Goal: Task Accomplishment & Management: Complete application form

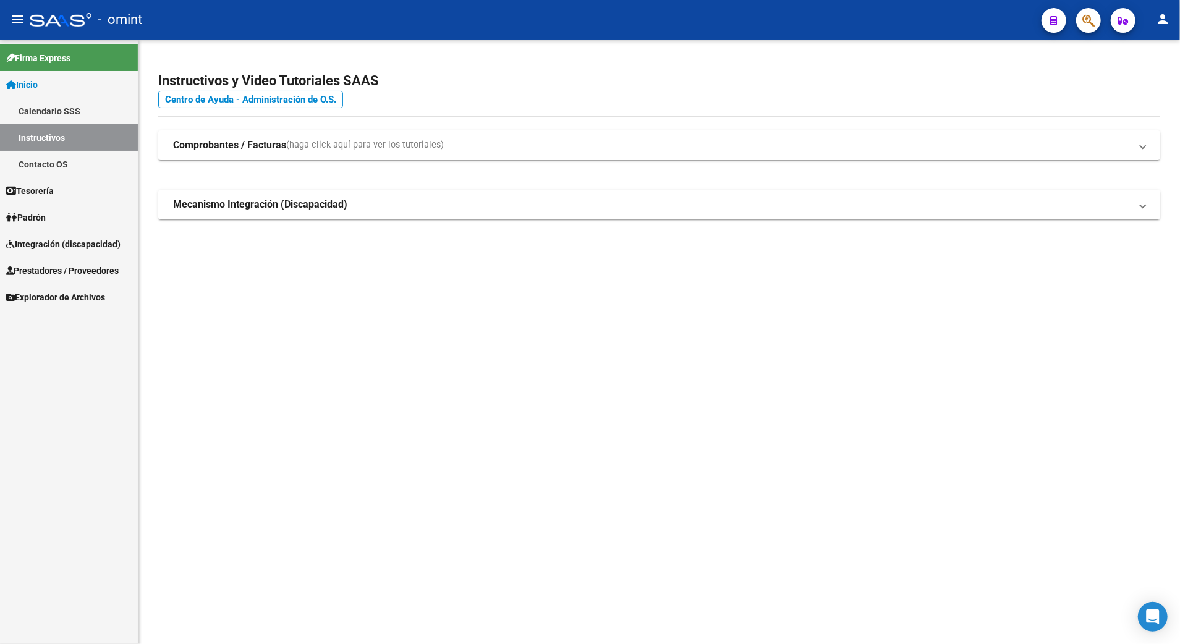
click at [44, 245] on span "Integración (discapacidad)" at bounding box center [63, 244] width 114 height 14
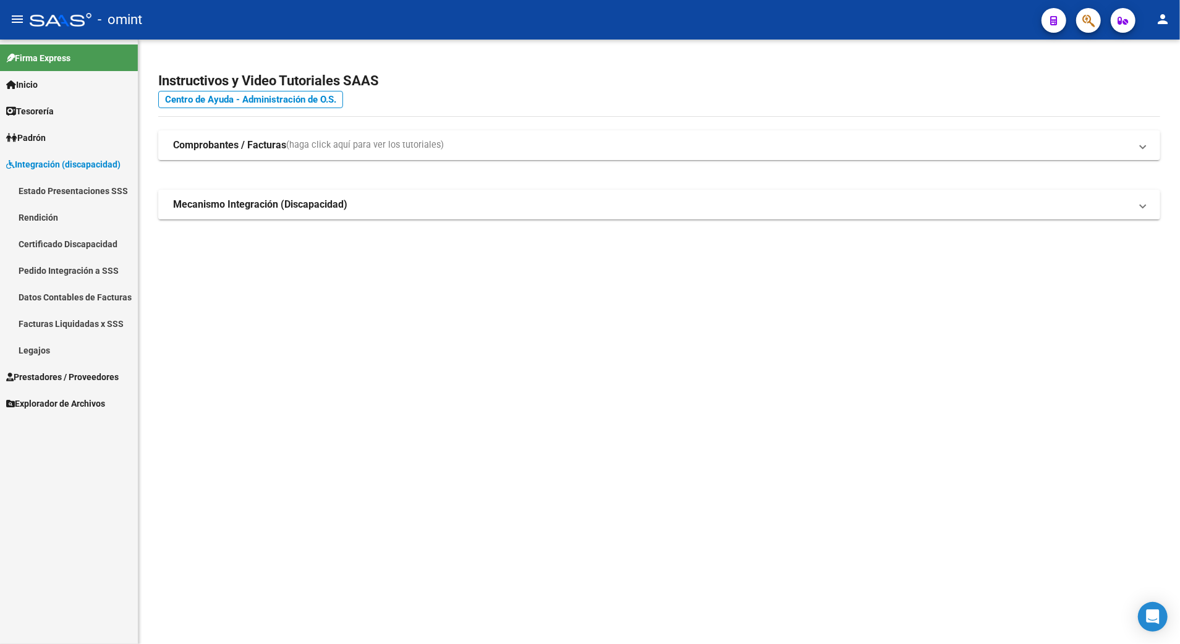
click at [38, 342] on link "Legajos" at bounding box center [69, 350] width 138 height 27
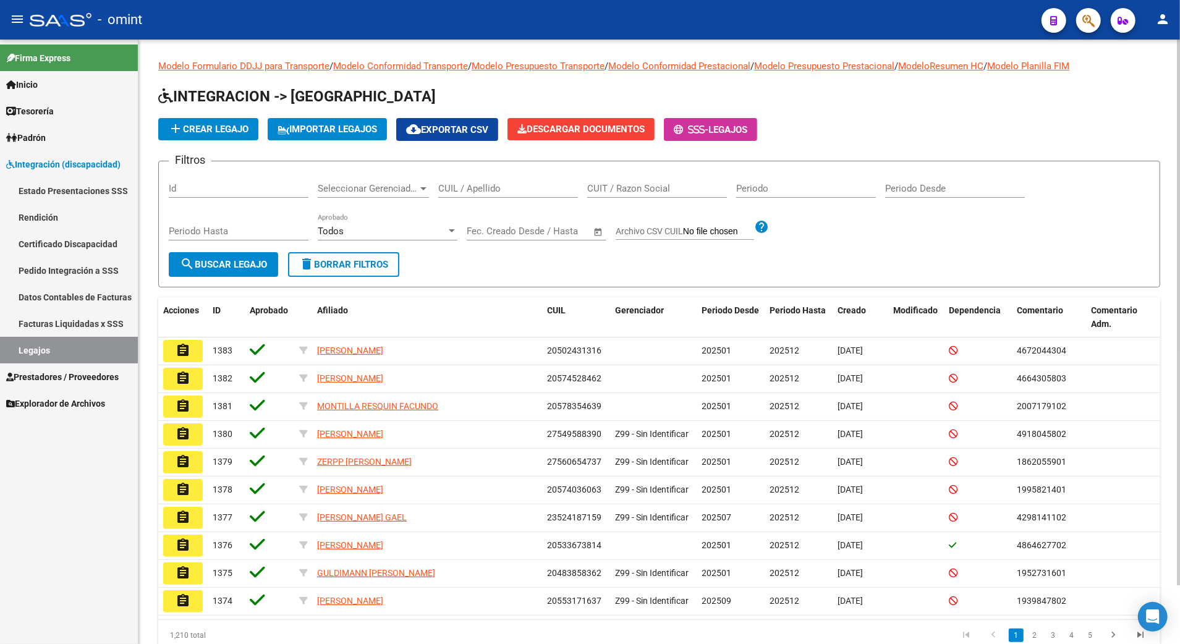
click at [486, 185] on input "CUIL / Apellido" at bounding box center [508, 188] width 140 height 11
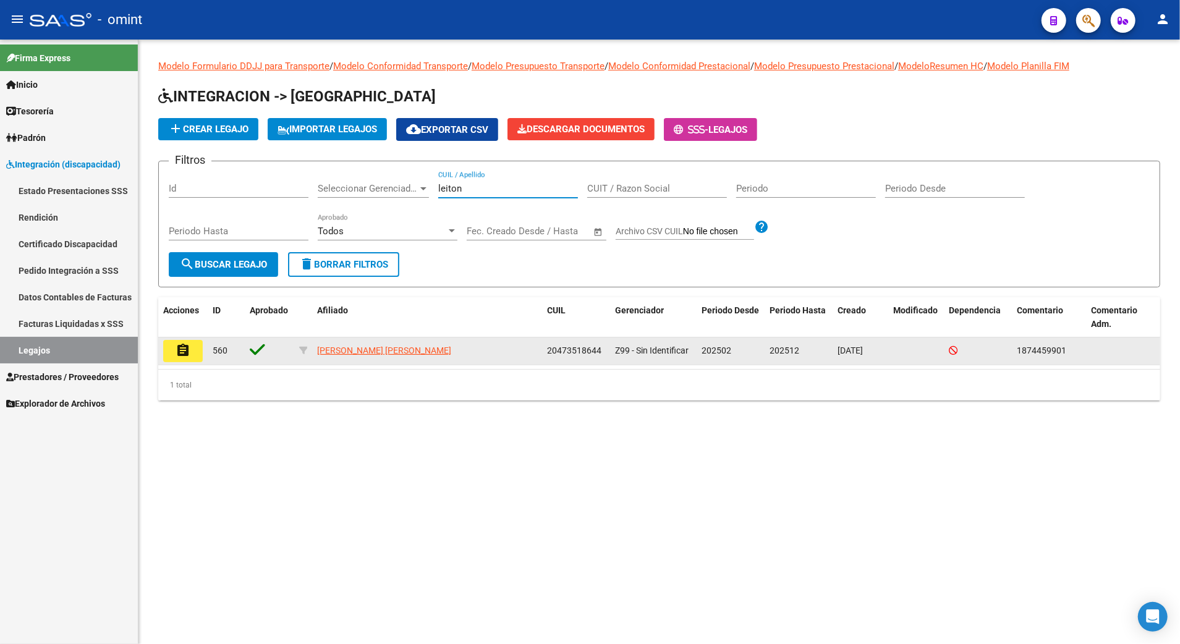
type input "leiton"
click at [177, 347] on mat-icon "assignment" at bounding box center [182, 350] width 15 height 15
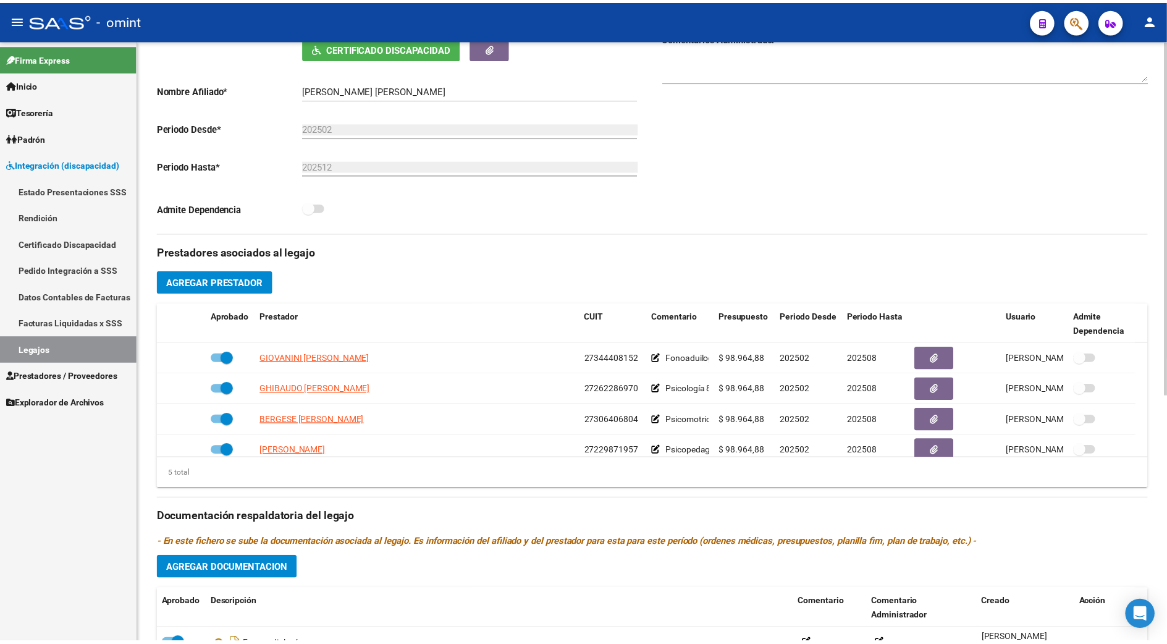
scroll to position [82, 0]
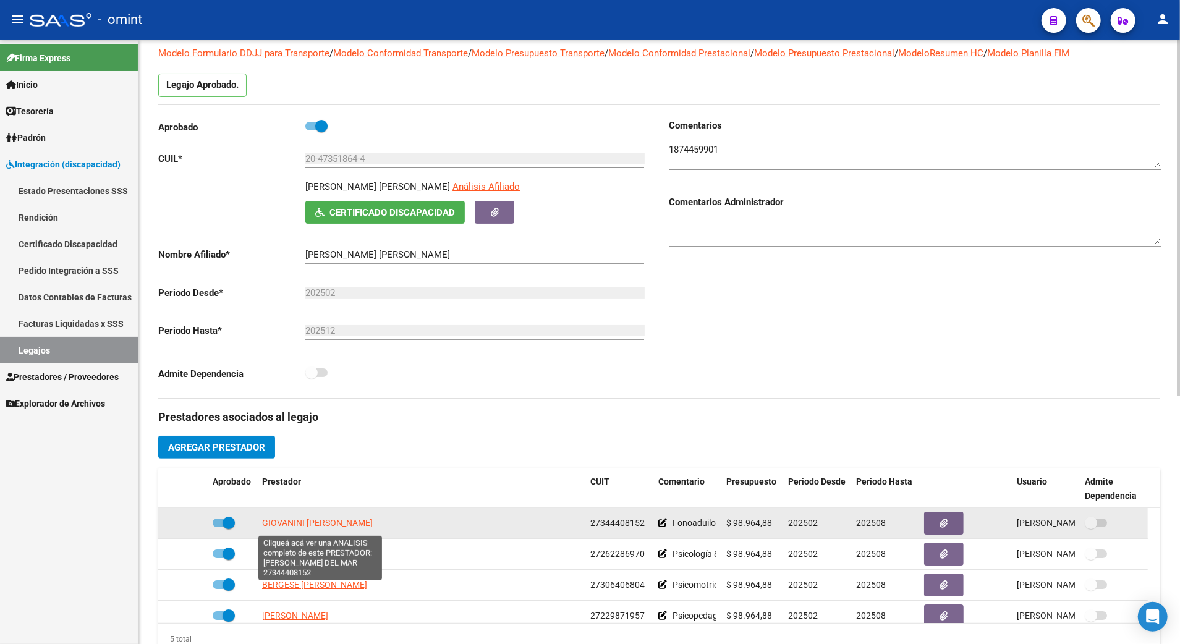
click at [315, 522] on span "GIOVANINI [PERSON_NAME]" at bounding box center [317, 523] width 111 height 10
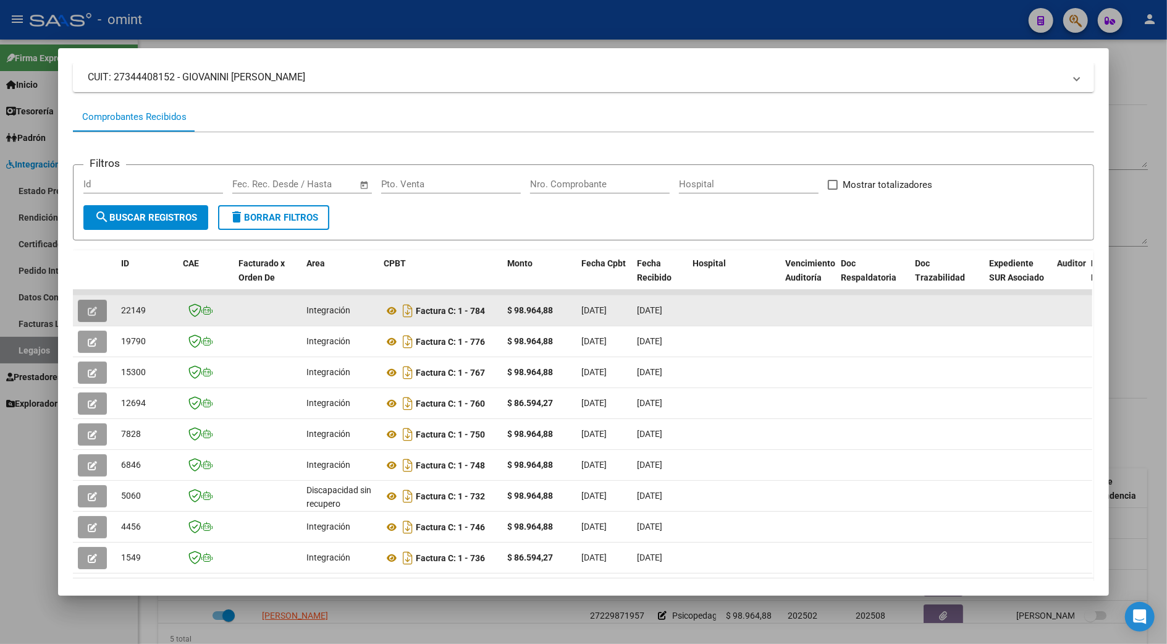
click at [88, 306] on icon "button" at bounding box center [92, 310] width 9 height 9
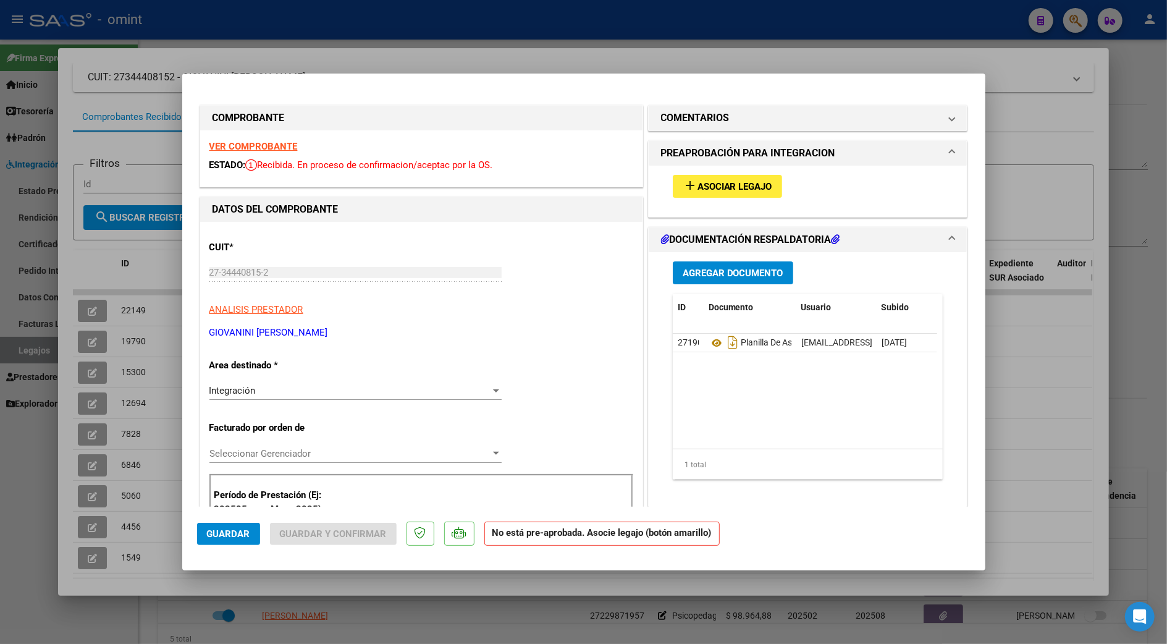
click at [1051, 378] on div at bounding box center [583, 322] width 1167 height 644
type input "$ 0,00"
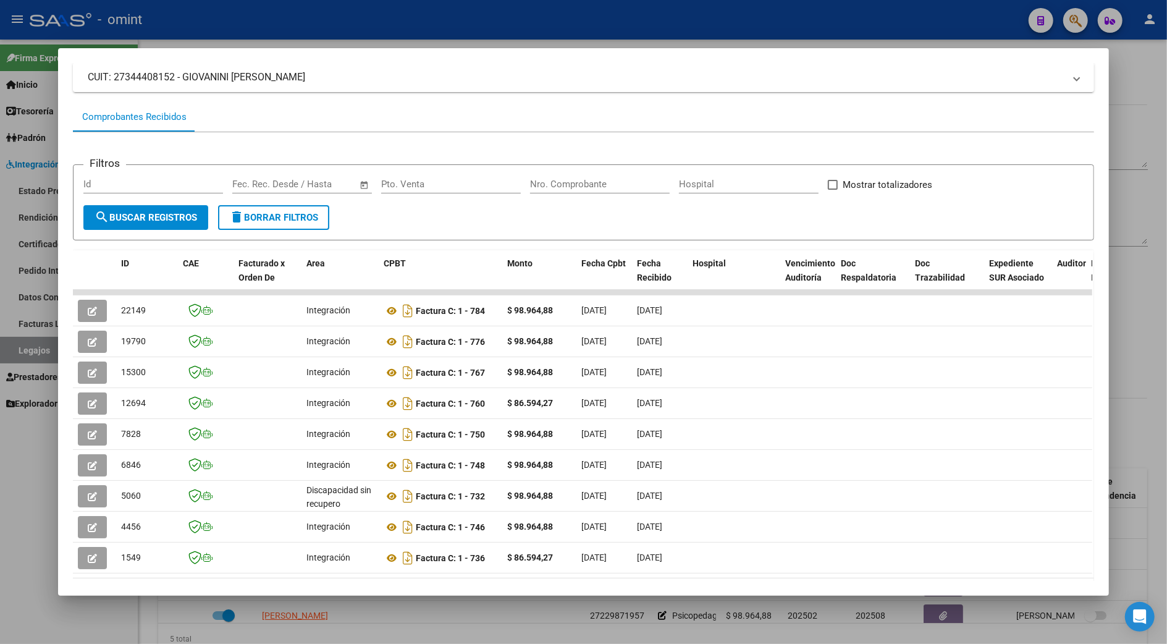
click at [1138, 351] on div at bounding box center [583, 322] width 1167 height 644
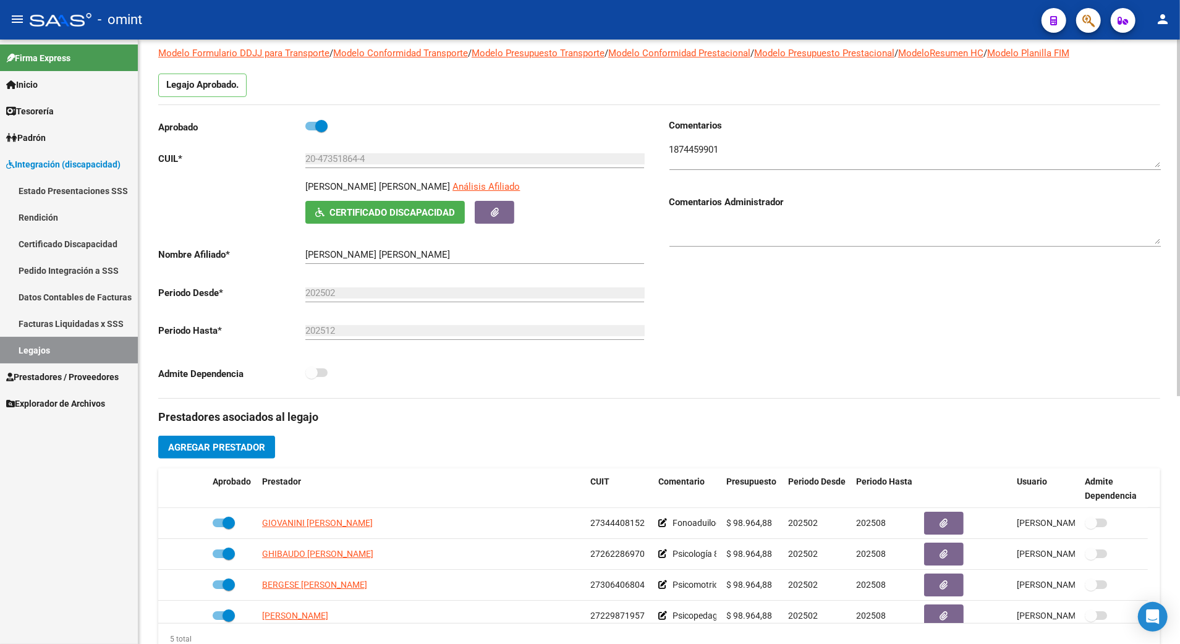
scroll to position [0, 0]
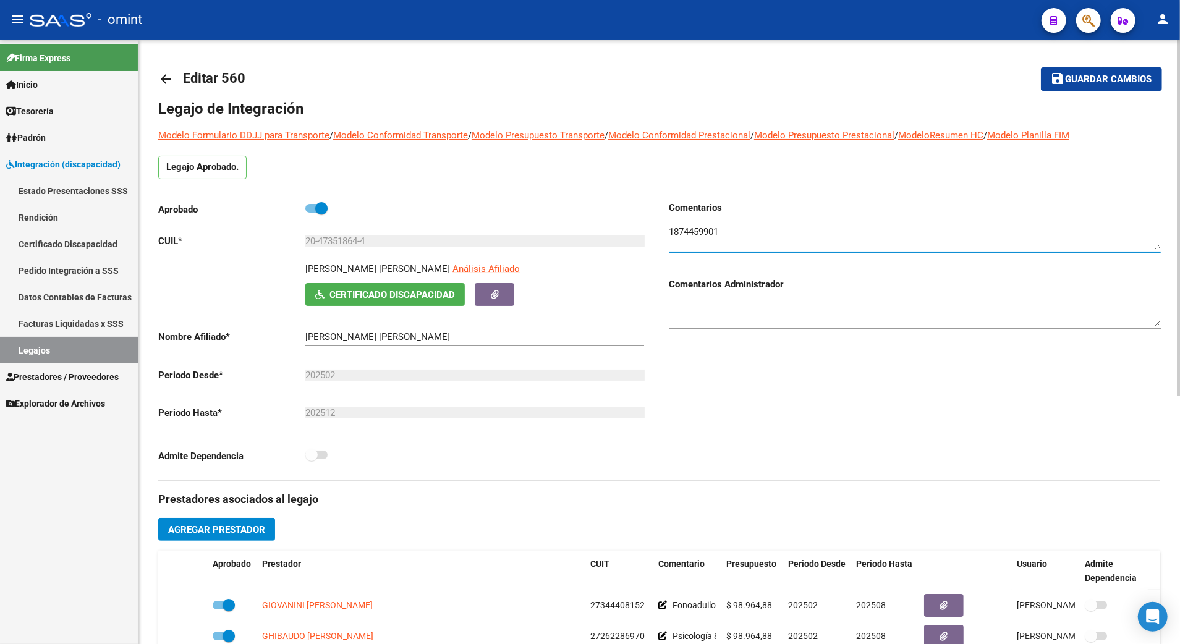
drag, startPoint x: 722, startPoint y: 240, endPoint x: 661, endPoint y: 227, distance: 61.8
click at [661, 227] on div "Comentarios Comentarios Administrador" at bounding box center [909, 340] width 501 height 279
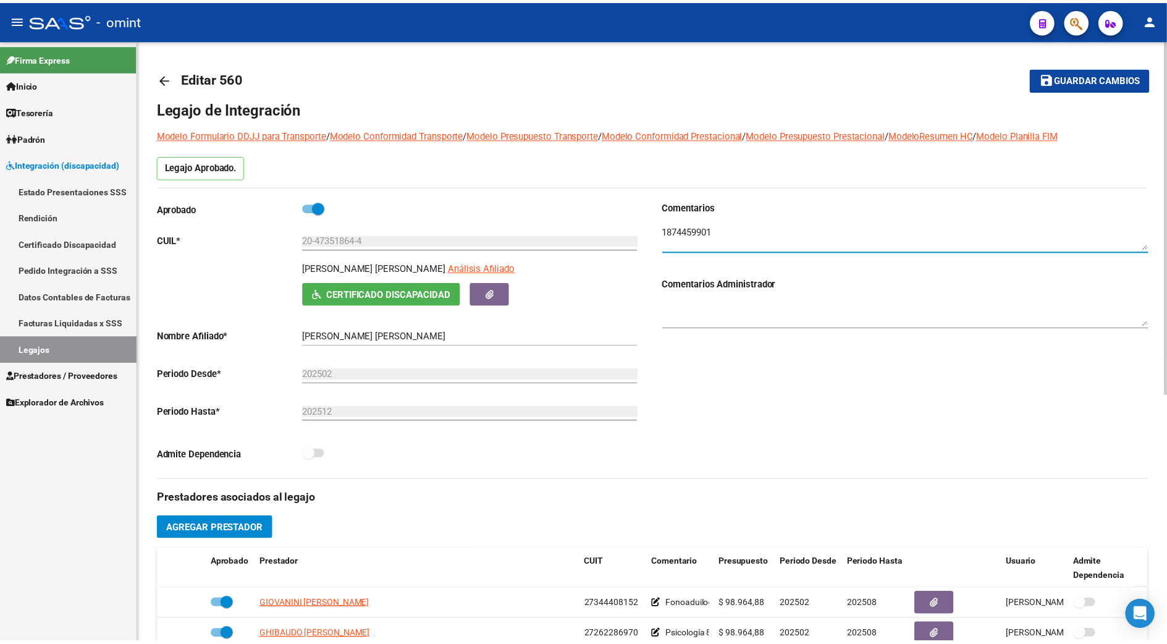
scroll to position [247, 0]
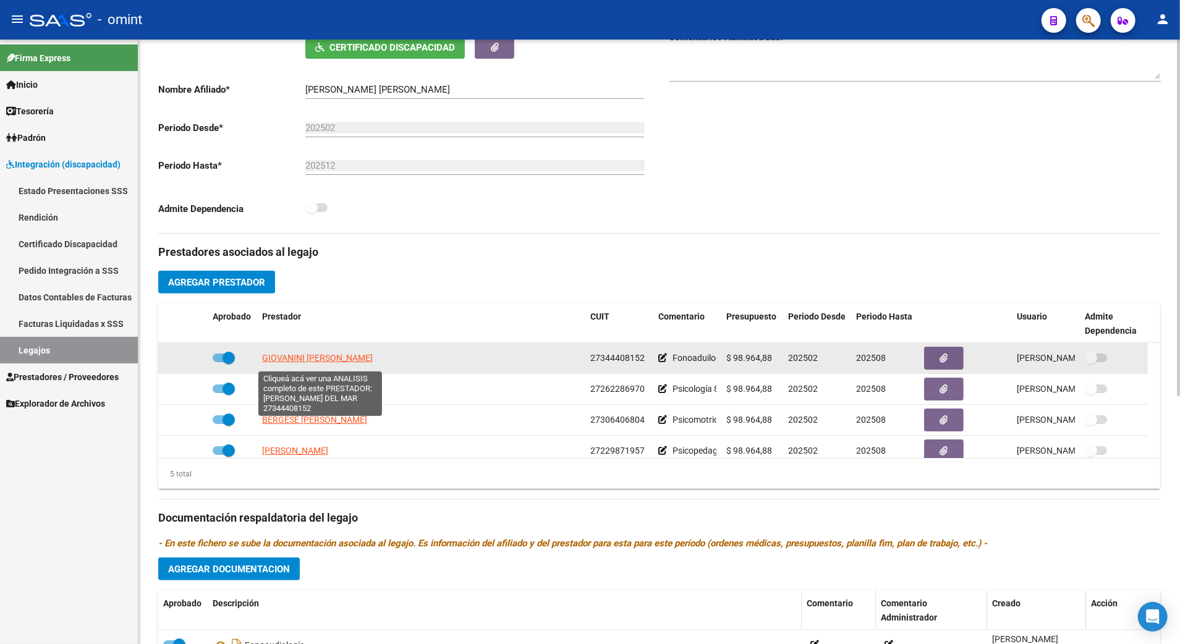
click at [285, 362] on span "GIOVANINI [PERSON_NAME]" at bounding box center [317, 358] width 111 height 10
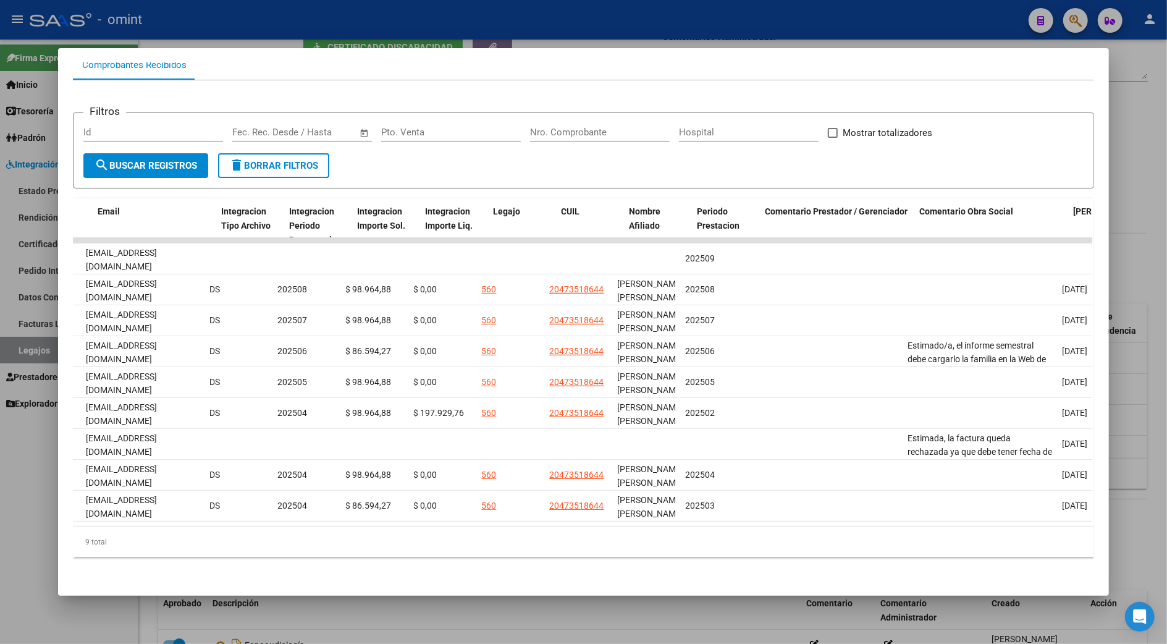
scroll to position [0, 1544]
